Goal: Transaction & Acquisition: Purchase product/service

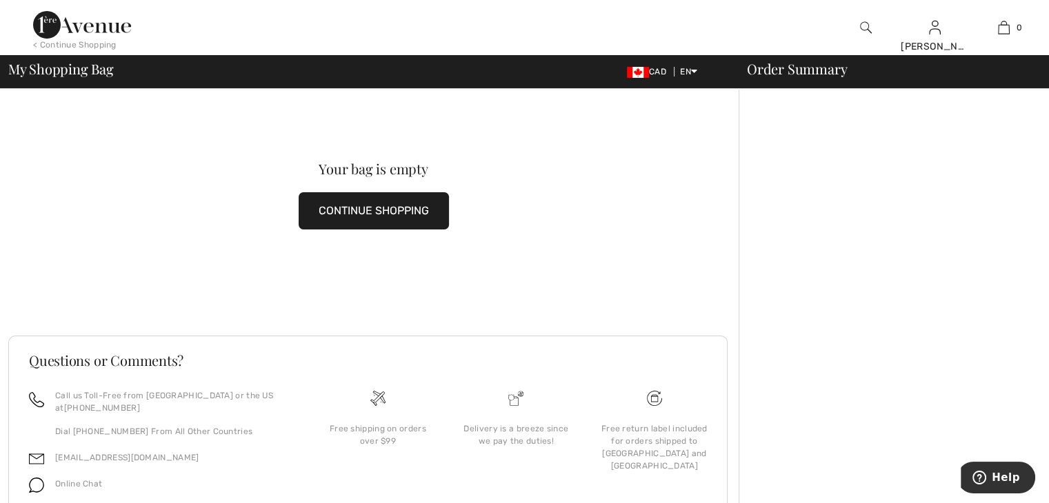
click at [20, 73] on span "My Shopping Bag" at bounding box center [60, 69] width 105 height 14
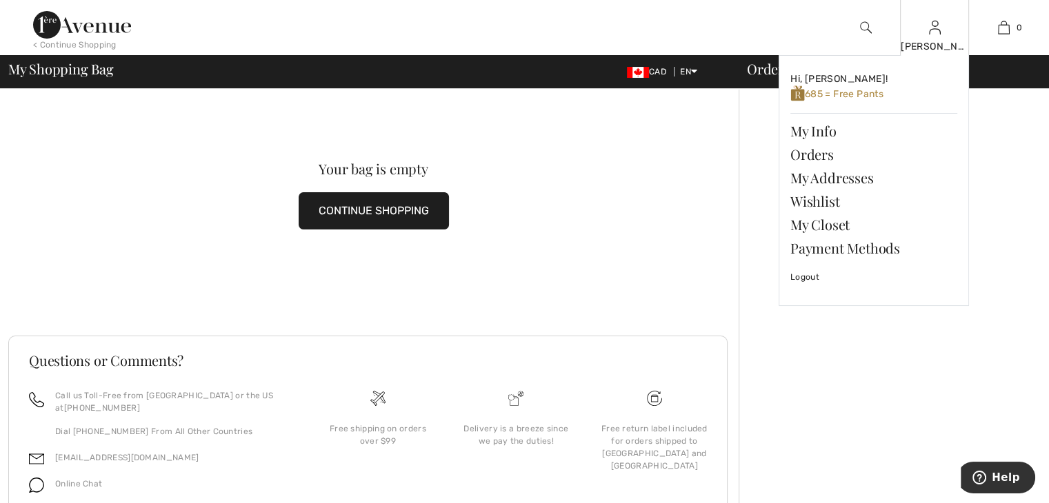
click at [932, 25] on img at bounding box center [935, 27] width 12 height 17
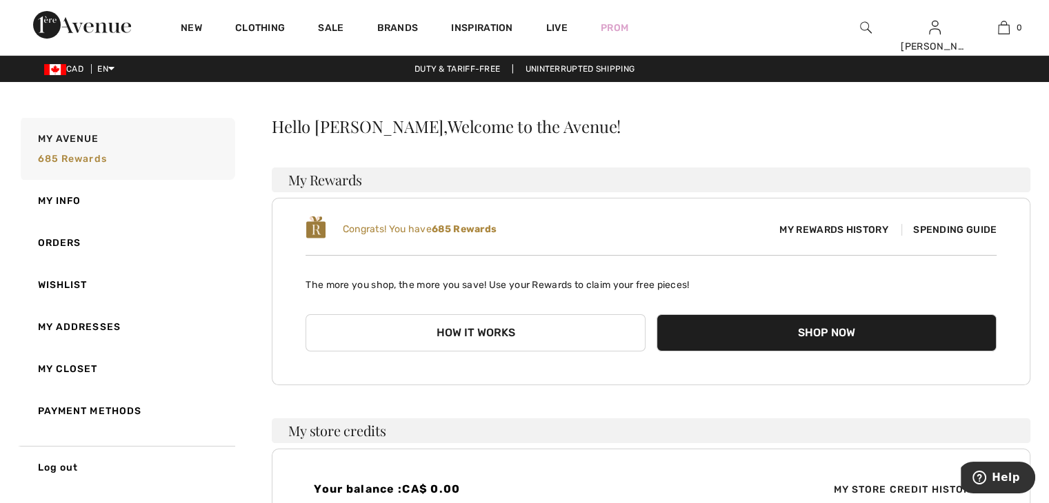
click at [539, 332] on button "How it works" at bounding box center [475, 332] width 340 height 37
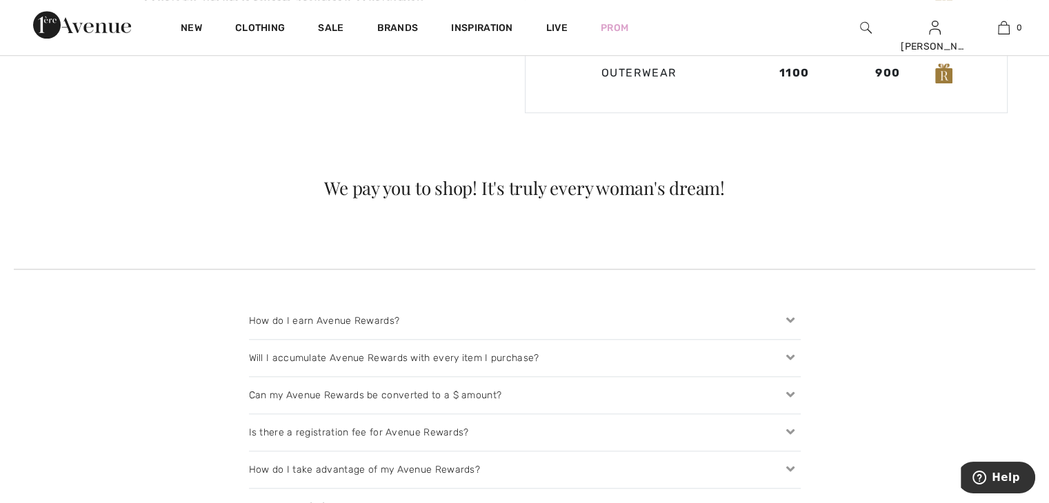
scroll to position [1241, 0]
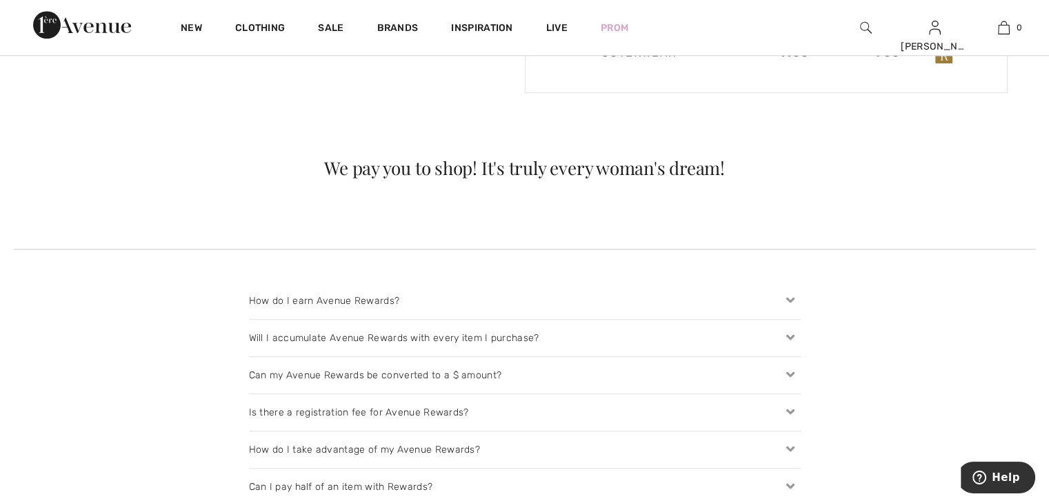
click at [446, 174] on div "We pay you to shop! It's truly every woman's dream!" at bounding box center [524, 168] width 1049 height 18
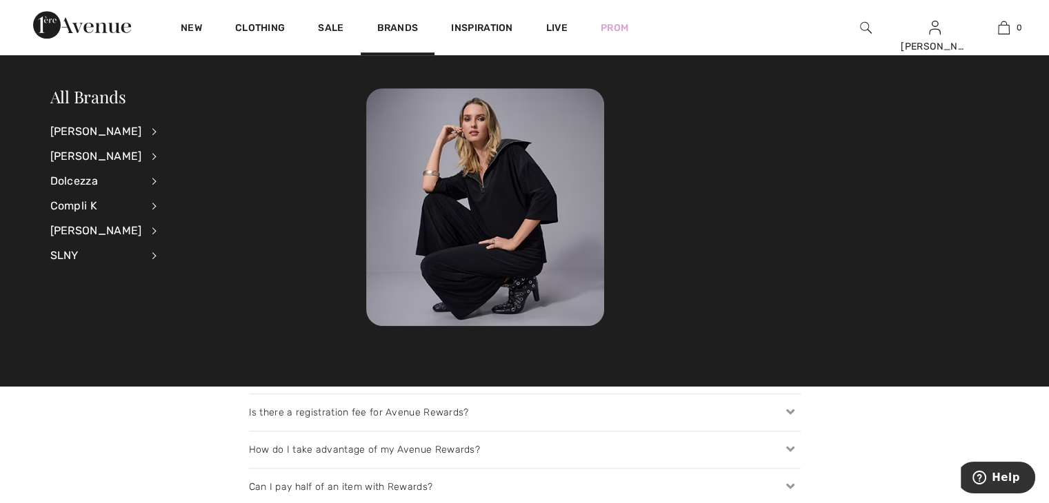
click at [146, 206] on li "Compli K View All Dresses & Jumpsuits Jackets & Blazers Pants Skirts Sweaters &…" at bounding box center [112, 206] width 125 height 25
click at [141, 206] on div "Compli K" at bounding box center [96, 206] width 92 height 25
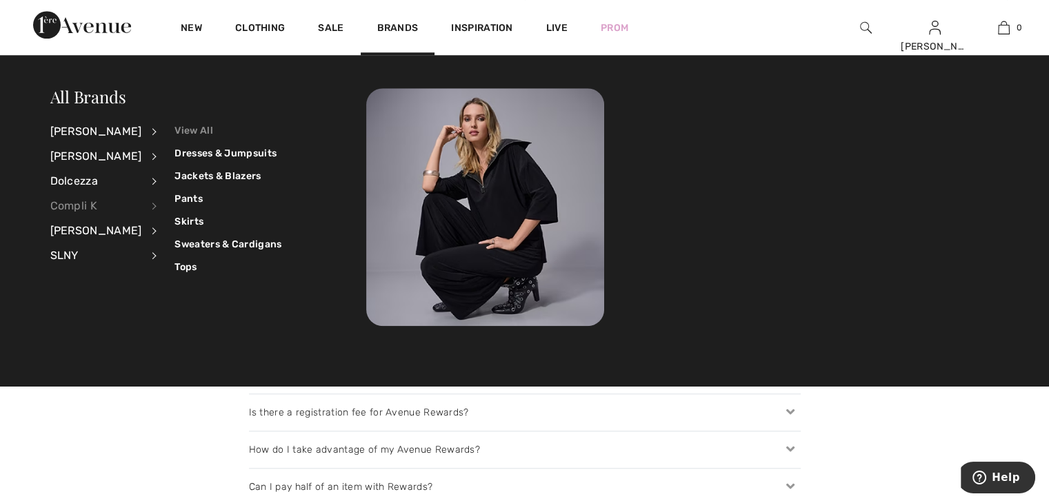
click at [185, 128] on link "View All" at bounding box center [227, 130] width 107 height 23
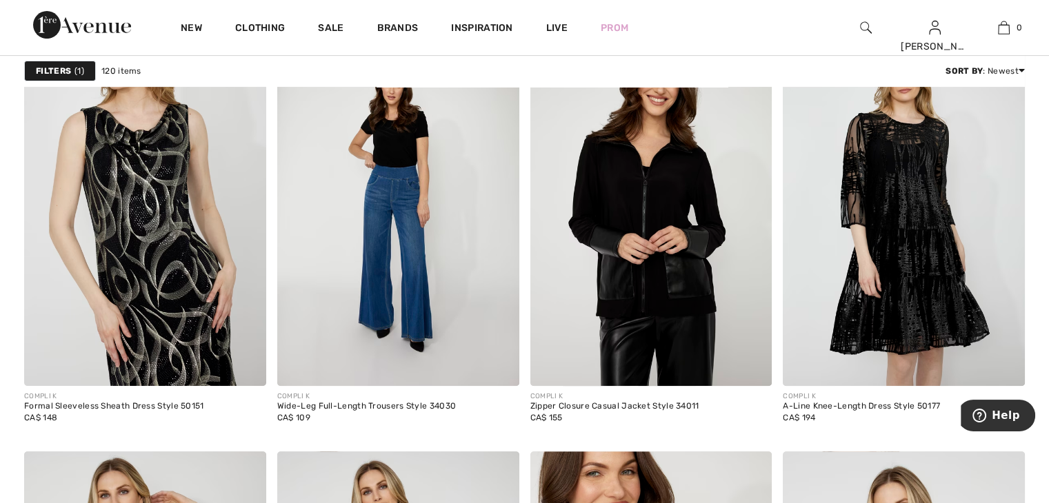
scroll to position [5723, 0]
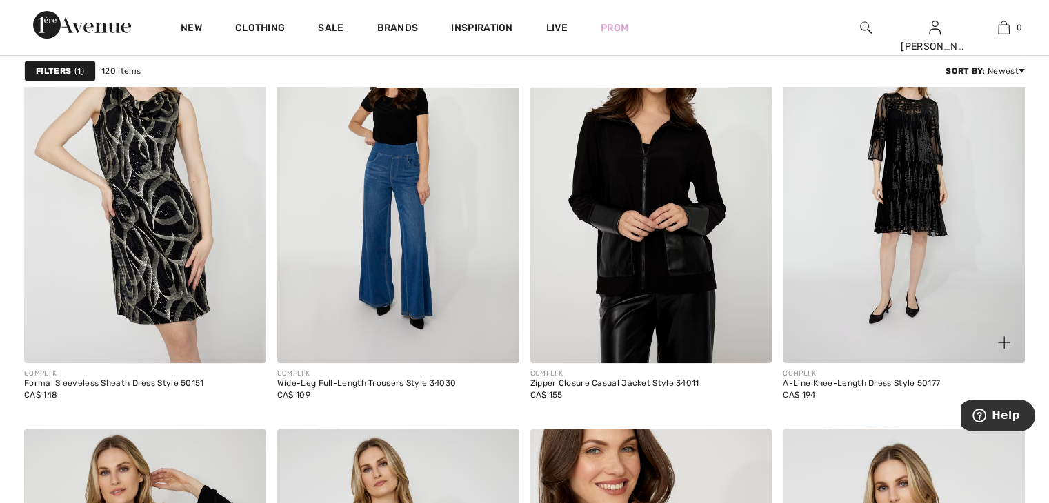
click at [892, 243] on img at bounding box center [904, 182] width 242 height 363
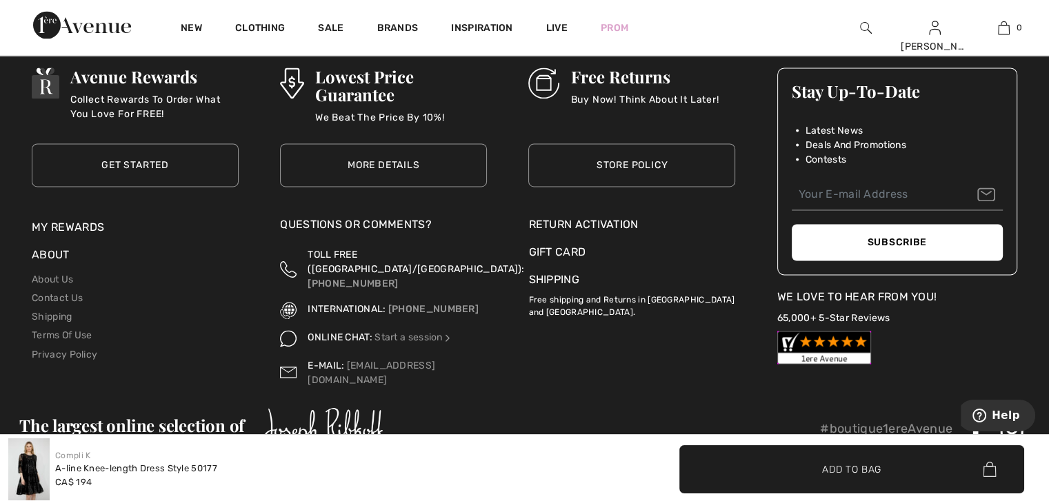
scroll to position [2206, 0]
